Goal: Find specific page/section

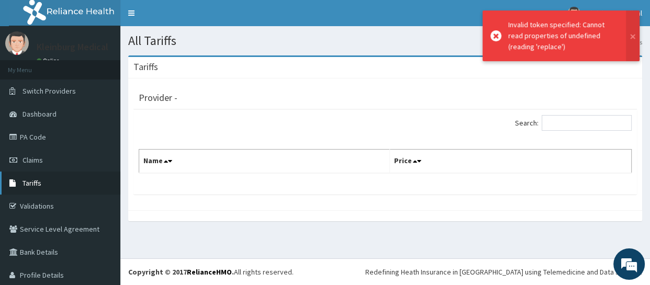
click at [29, 182] on span "Tariffs" at bounding box center [31, 182] width 19 height 9
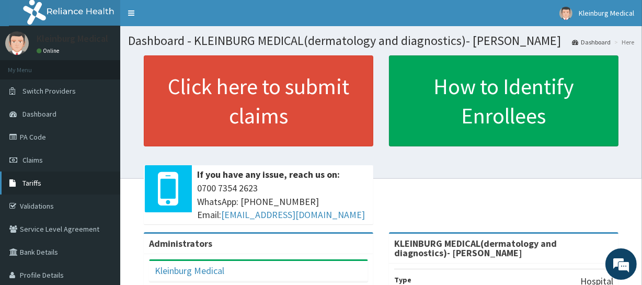
click at [37, 183] on span "Tariffs" at bounding box center [31, 182] width 19 height 9
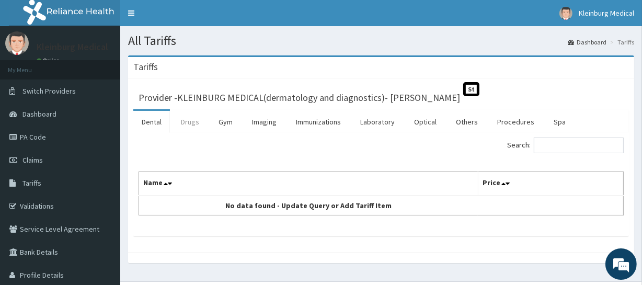
click at [192, 125] on link "Drugs" at bounding box center [190, 122] width 35 height 22
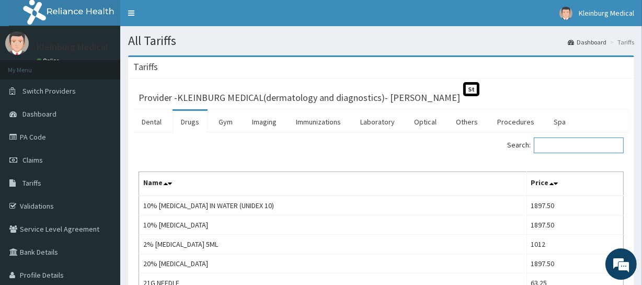
click at [567, 150] on input "Search:" at bounding box center [579, 146] width 90 height 16
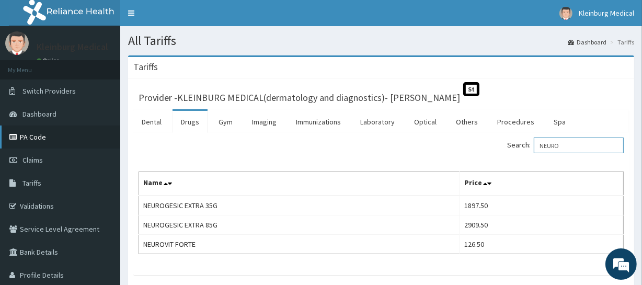
type input "NEURO"
click at [44, 136] on link "PA Code" at bounding box center [60, 137] width 120 height 23
